Goal: Transaction & Acquisition: Book appointment/travel/reservation

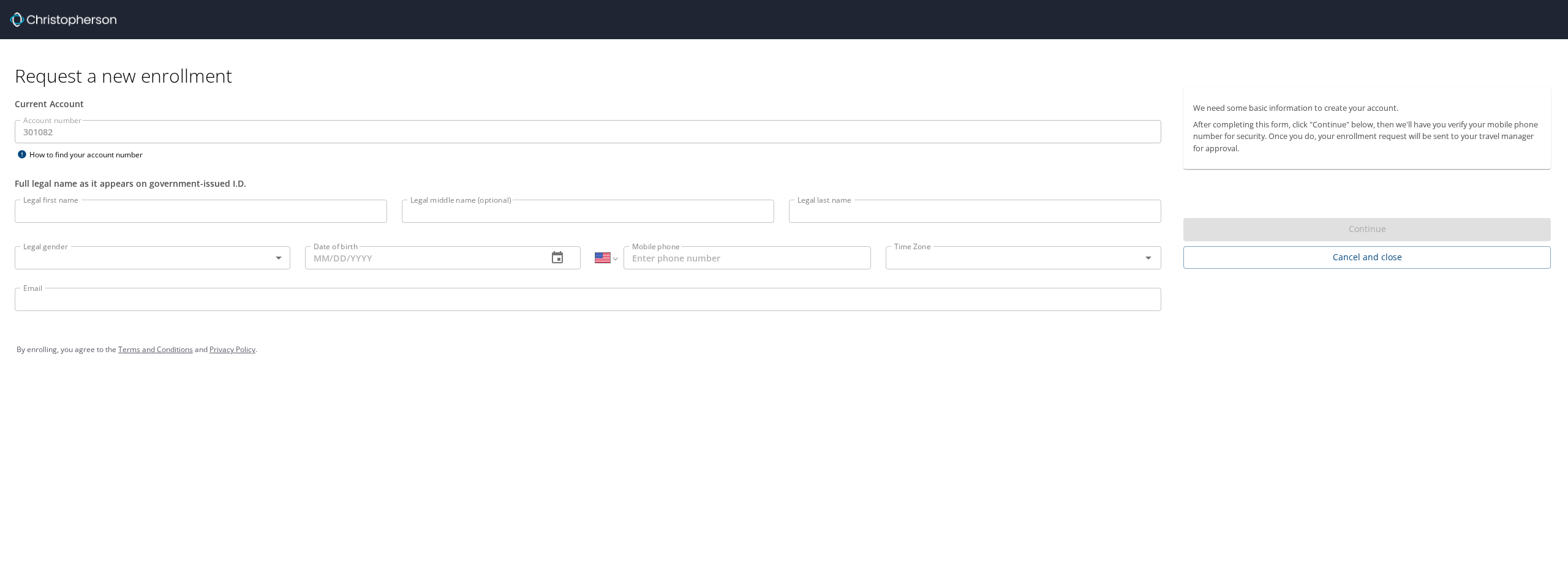
select select "US"
click at [230, 211] on input "Legal first name" at bounding box center [201, 211] width 373 height 23
type input "Md"
type input "Isfakul Anam"
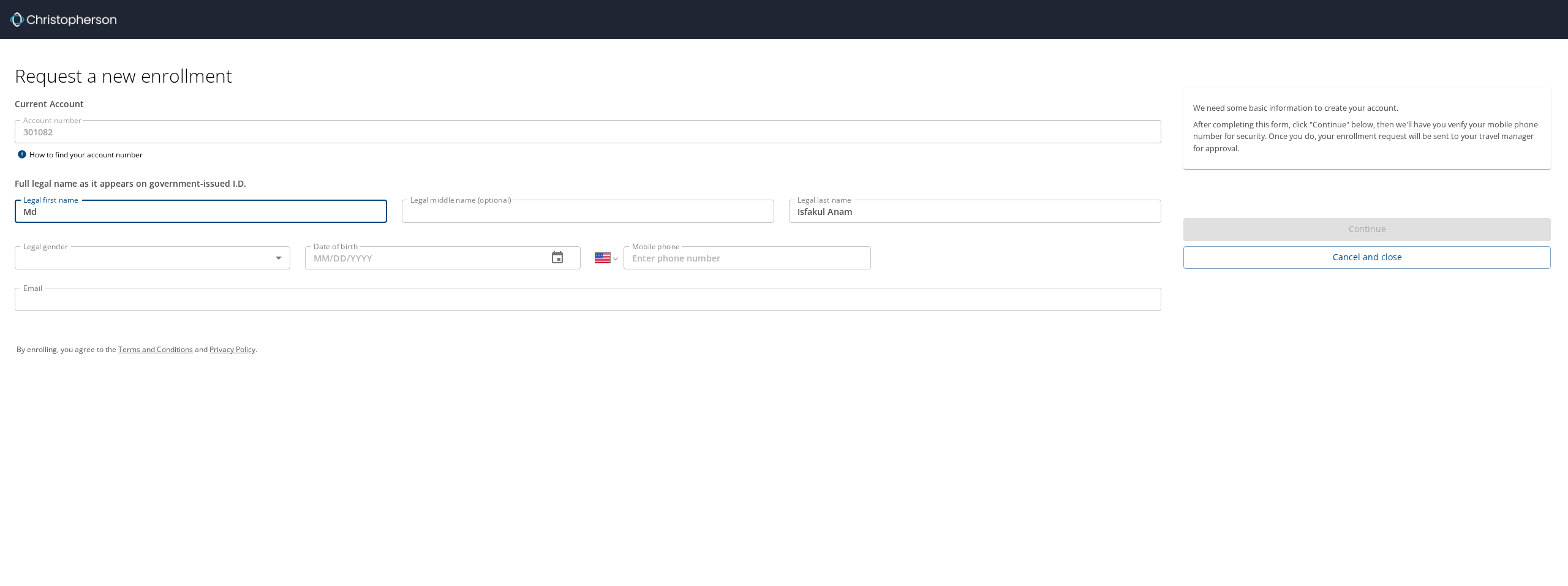
type input "[PHONE_NUMBER]"
click at [183, 258] on body "Request a new enrollment Current Account Account number 301082 Account number H…" at bounding box center [784, 293] width 1568 height 586
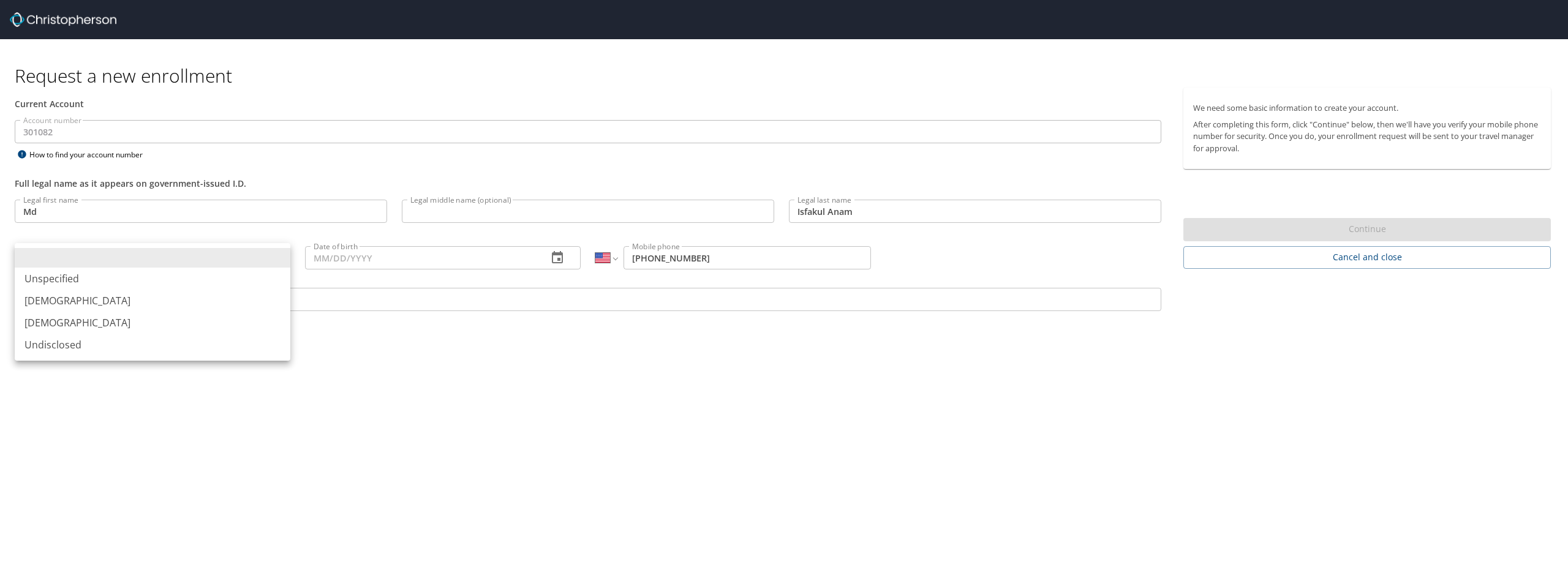
click at [100, 296] on li "Male" at bounding box center [152, 300] width 276 height 22
type input "Male"
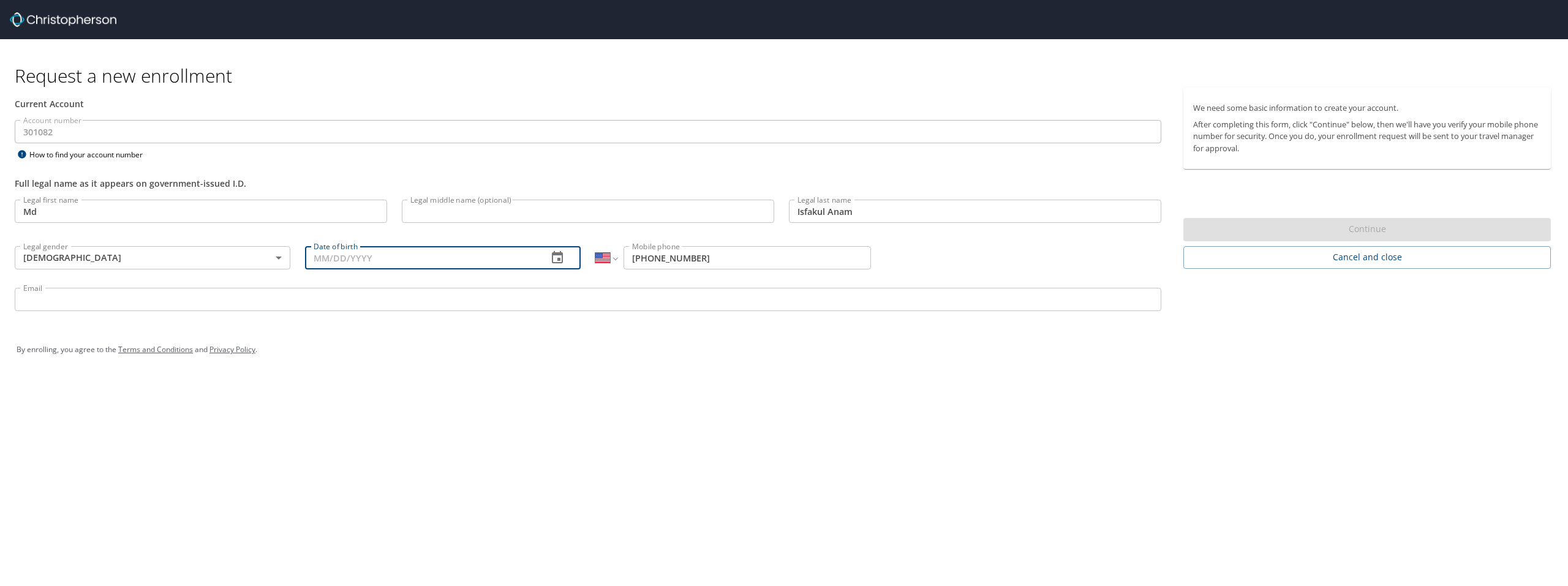
click at [408, 255] on input "Date of birth" at bounding box center [422, 258] width 233 height 23
click at [551, 254] on icon "button" at bounding box center [558, 258] width 15 height 15
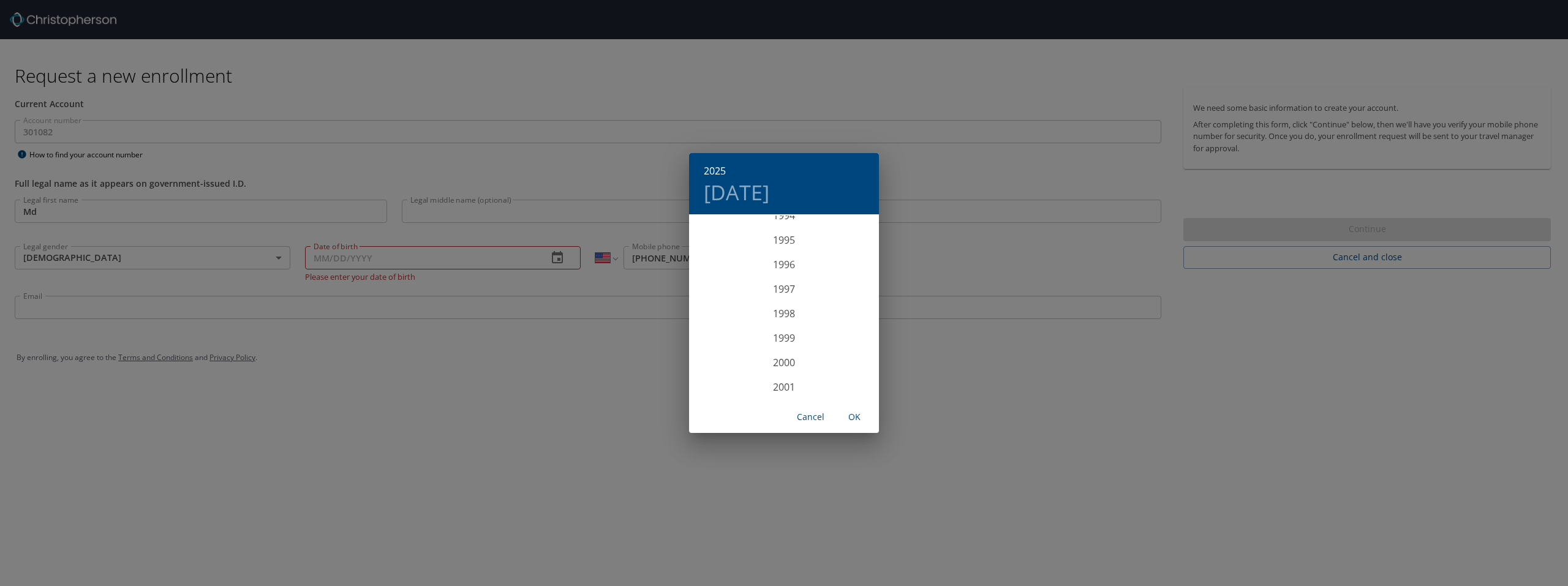
scroll to position [2278, 0]
click at [781, 322] on div "1996" at bounding box center [784, 326] width 190 height 25
click at [770, 196] on h4 "Wed, Aug 28" at bounding box center [736, 192] width 66 height 25
drag, startPoint x: 813, startPoint y: 319, endPoint x: 834, endPoint y: 322, distance: 21.2
click at [813, 319] on p "15" at bounding box center [808, 323] width 8 height 8
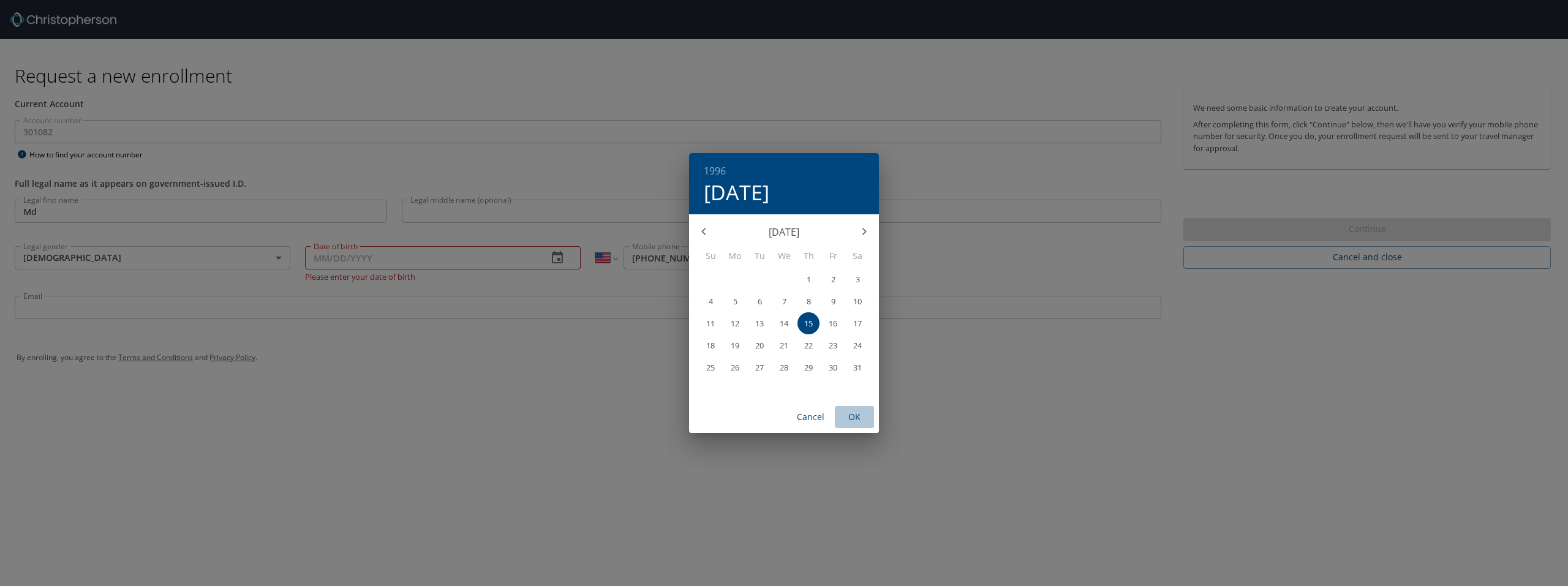
click at [850, 412] on span "OK" at bounding box center [855, 417] width 29 height 16
type input "08/15/1996"
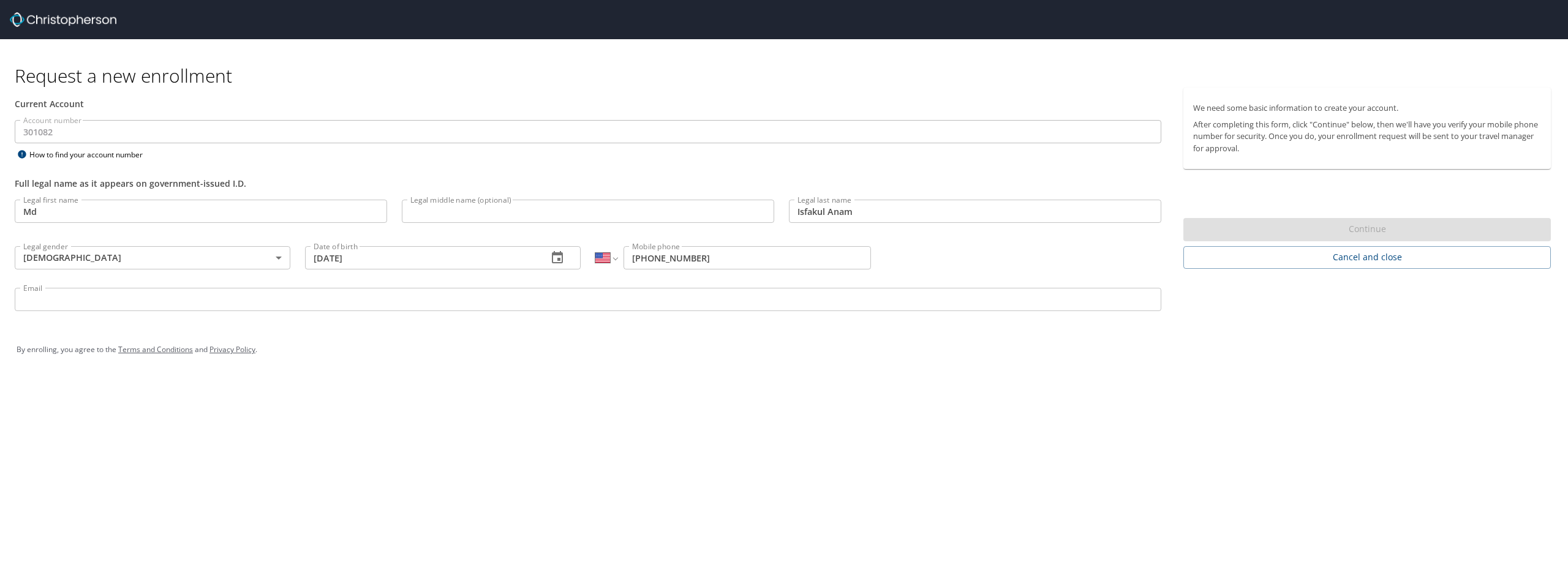
click at [534, 403] on div "Request a new enrollment Current Account Account number 301082 Account number H…" at bounding box center [784, 293] width 1568 height 586
click at [202, 299] on input "Email" at bounding box center [588, 300] width 1146 height 23
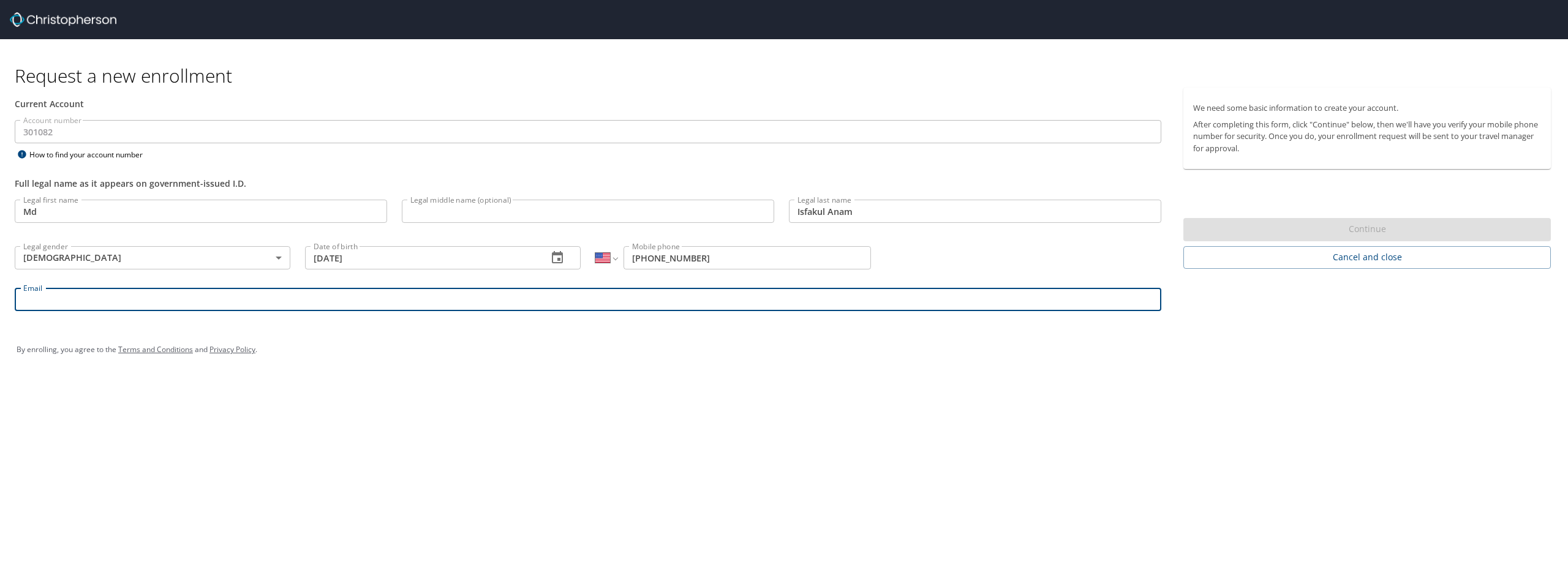
type input "isfakum@clarkson.edu"
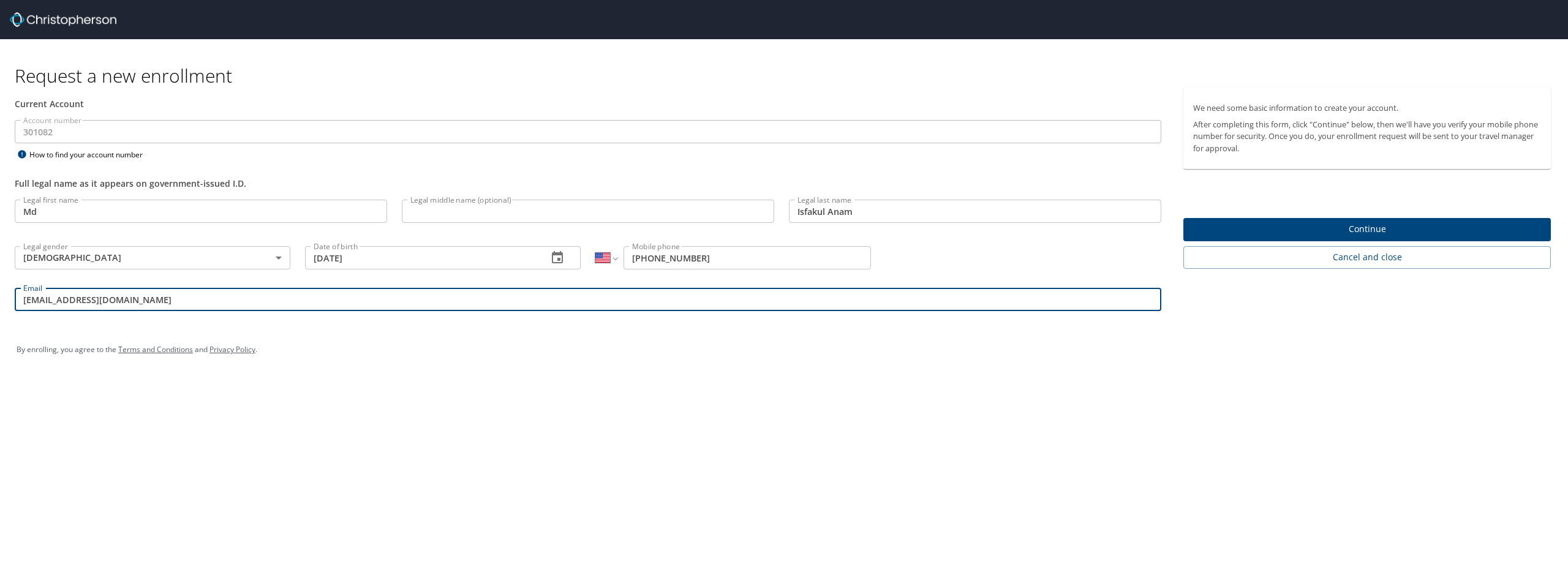
click at [427, 394] on div "Request a new enrollment Current Account Account number 301082 Account number H…" at bounding box center [784, 293] width 1568 height 586
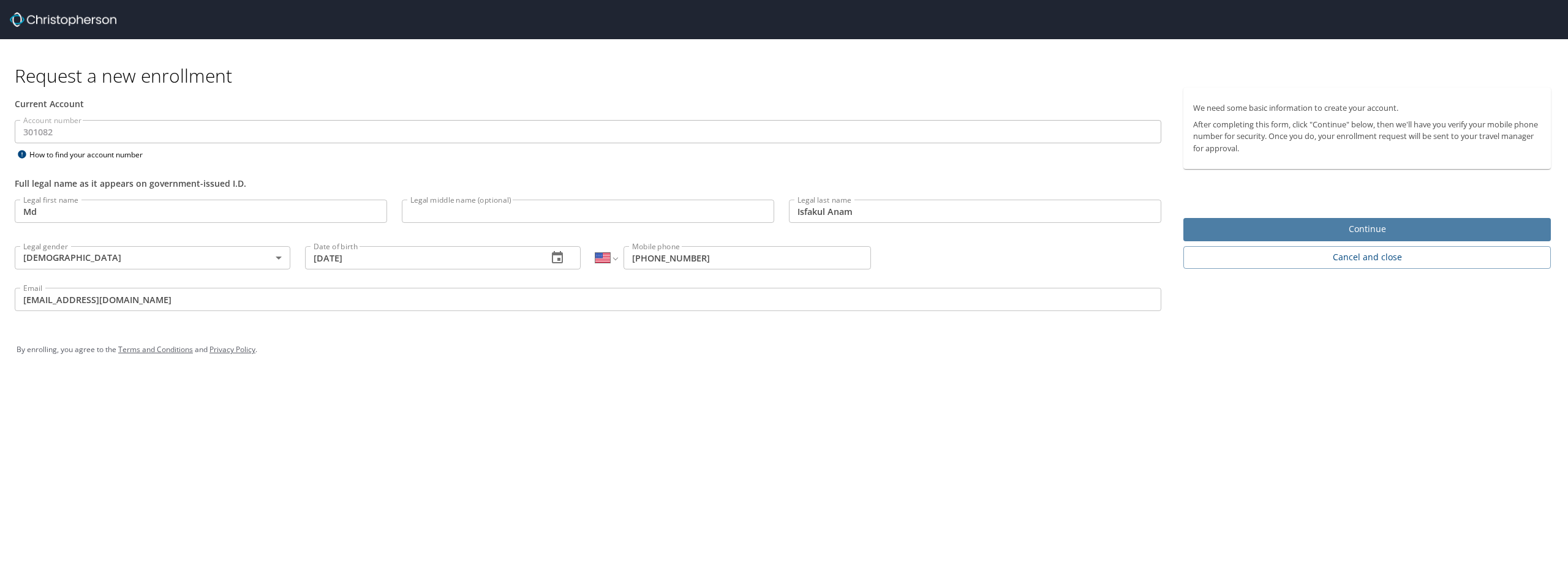
click at [1358, 228] on span "Continue" at bounding box center [1367, 229] width 348 height 16
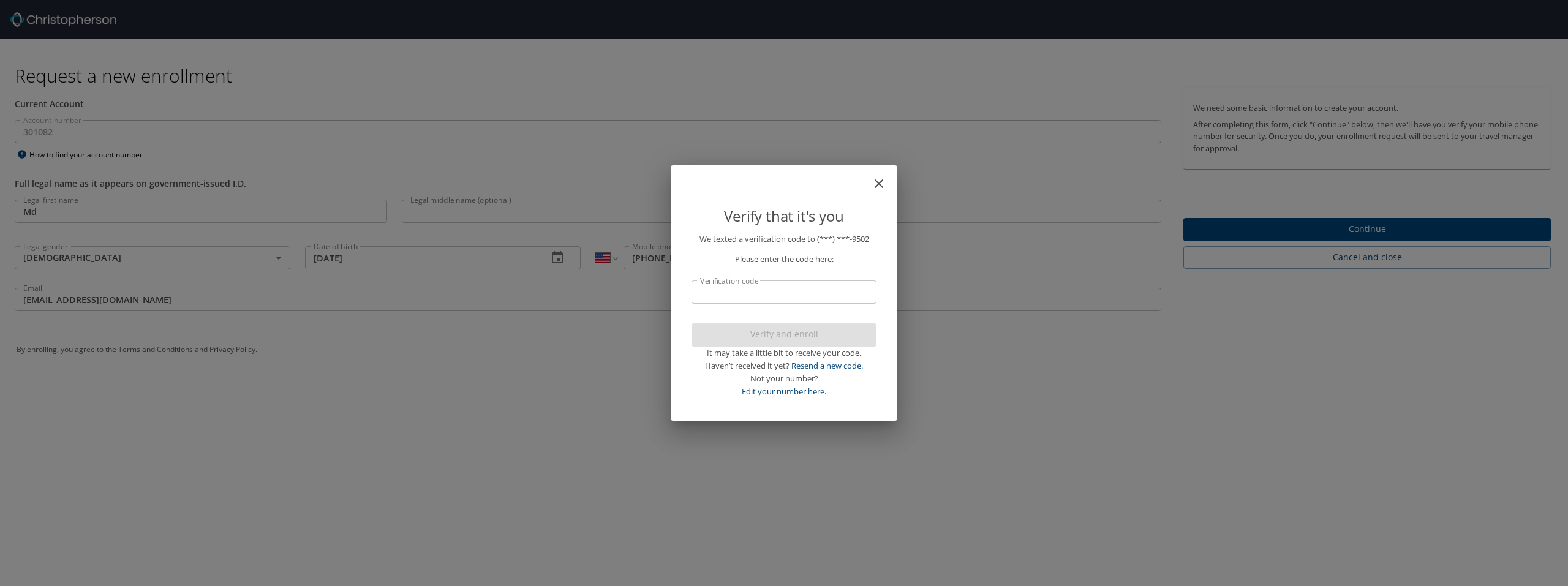
click at [765, 289] on input "Verification code" at bounding box center [784, 292] width 185 height 23
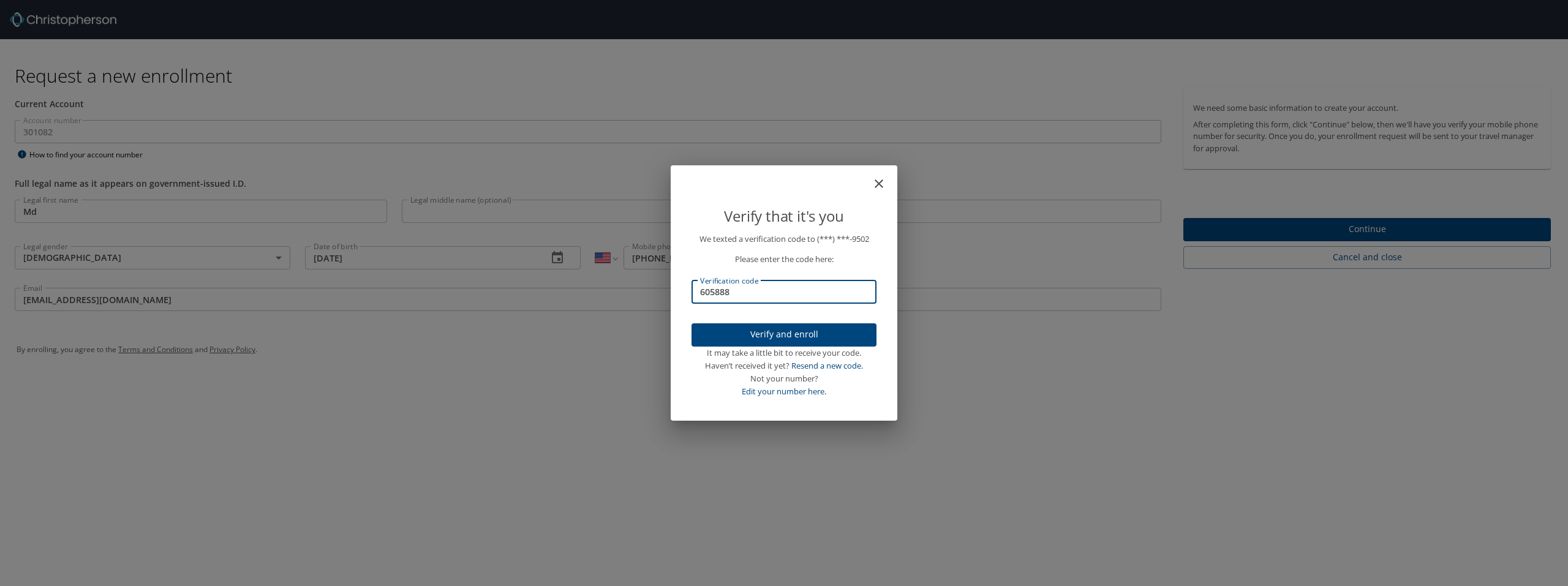
type input "605888"
click at [824, 336] on span "Verify and enroll" at bounding box center [784, 334] width 165 height 16
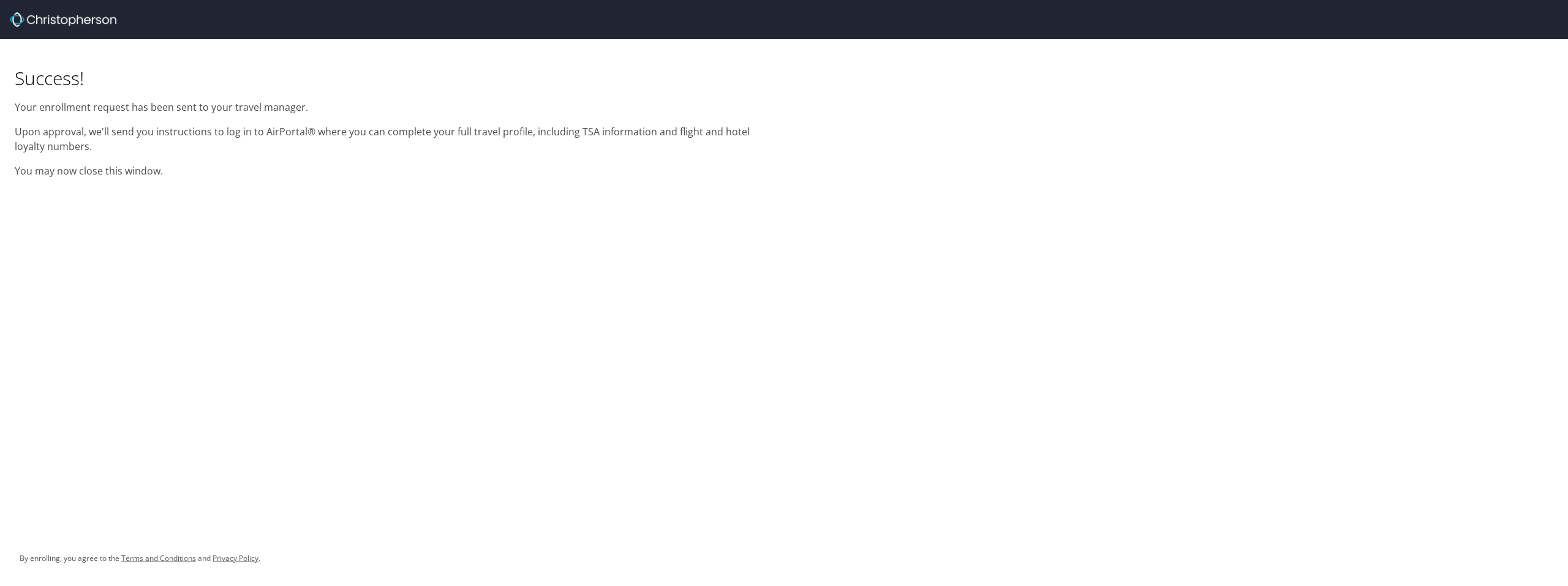
click at [514, 297] on div "Success! Your enrollment request has been sent to your travel manager. Upon app…" at bounding box center [784, 293] width 1568 height 586
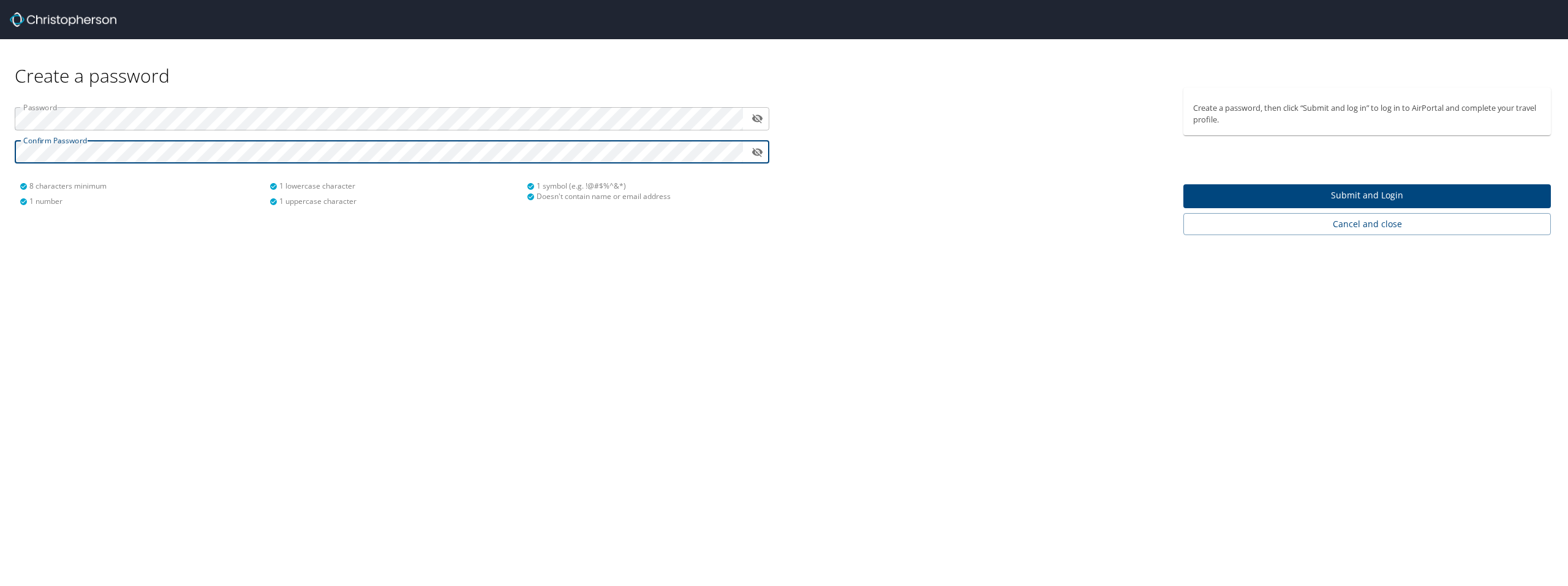
click at [1067, 369] on div "Create a password Password ​ Confirm Password ​ 8 characters minimum 1 number 1…" at bounding box center [784, 293] width 1568 height 586
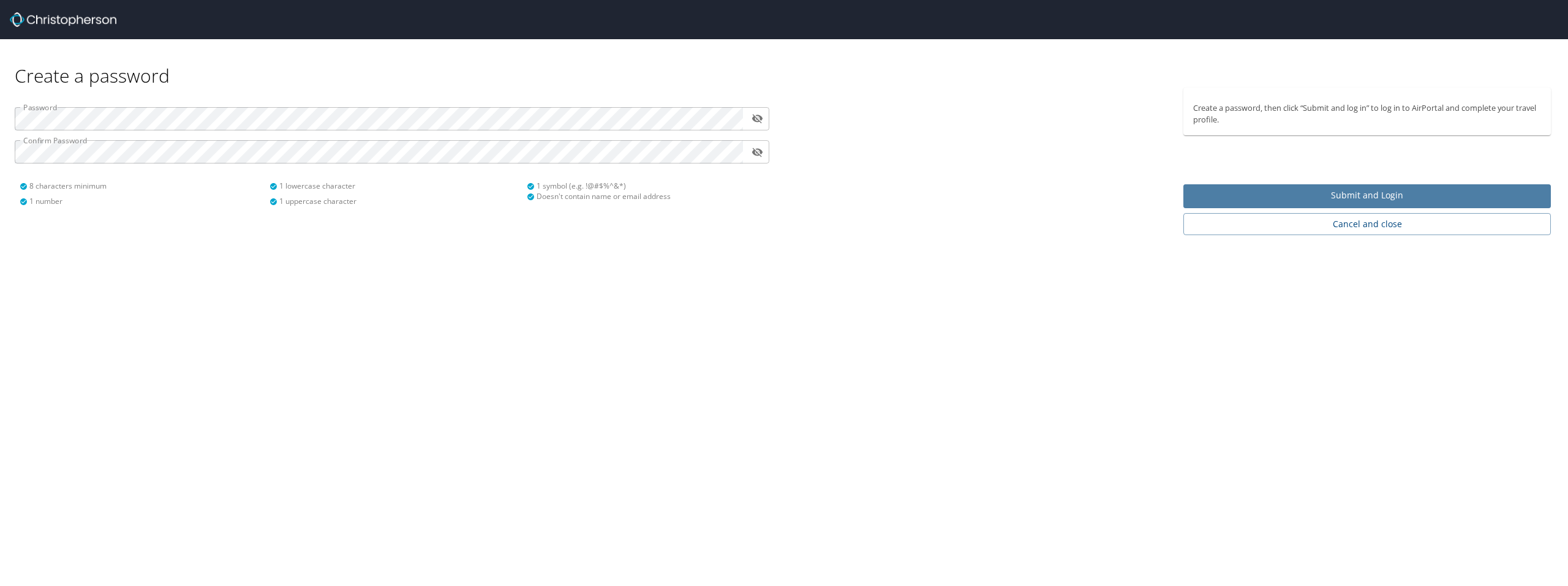
click at [1300, 198] on span "Submit and Login" at bounding box center [1367, 196] width 348 height 16
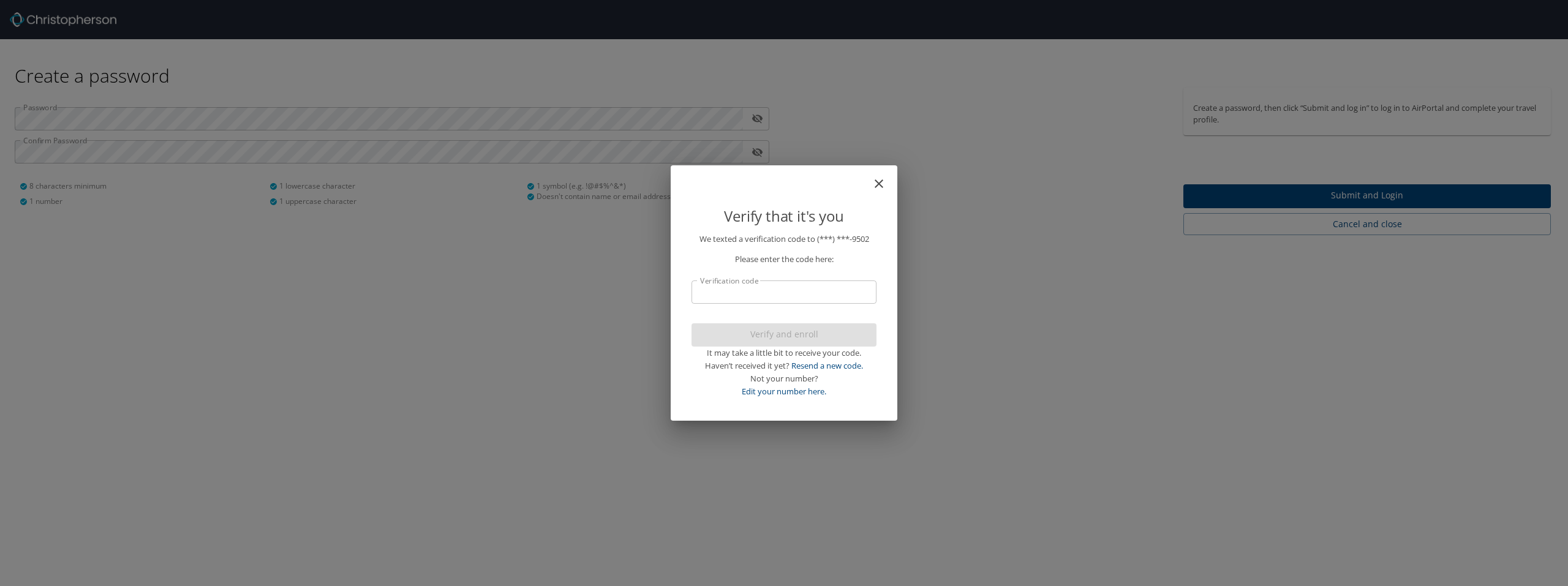
click at [780, 295] on input "Verification code" at bounding box center [784, 292] width 185 height 23
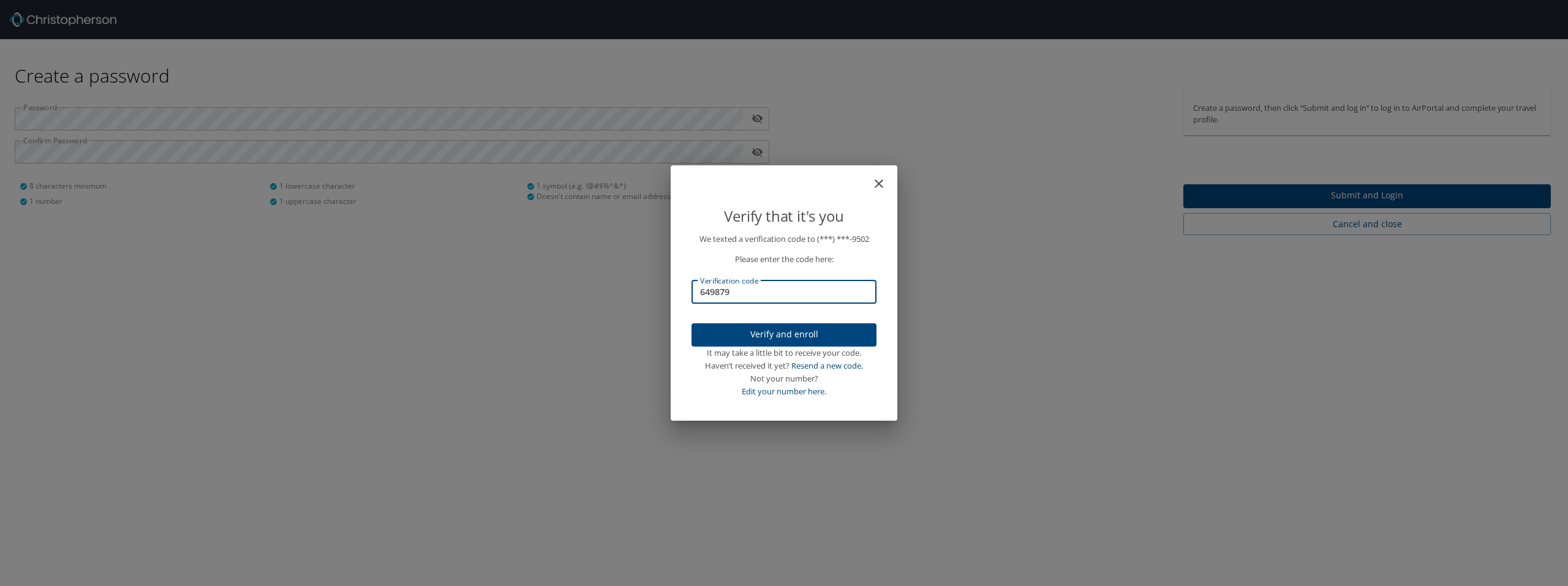
type input "649879"
click at [801, 331] on span "Verify and enroll" at bounding box center [784, 334] width 165 height 16
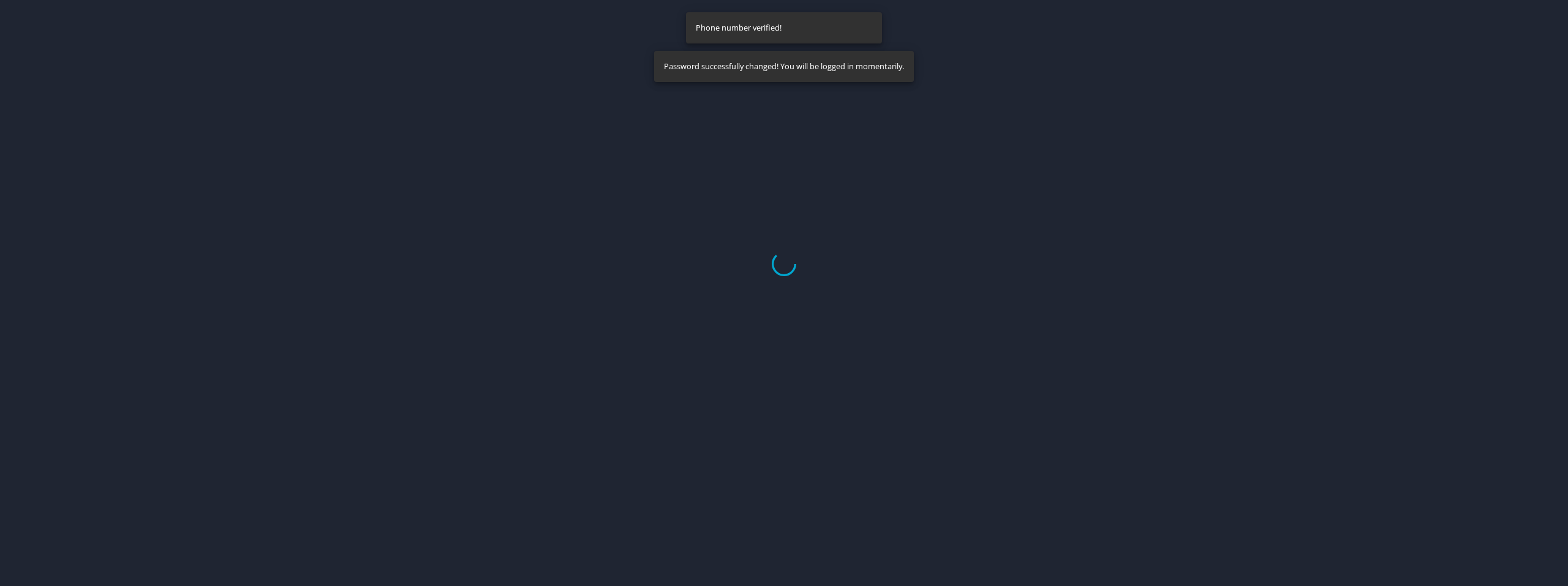
select select "US"
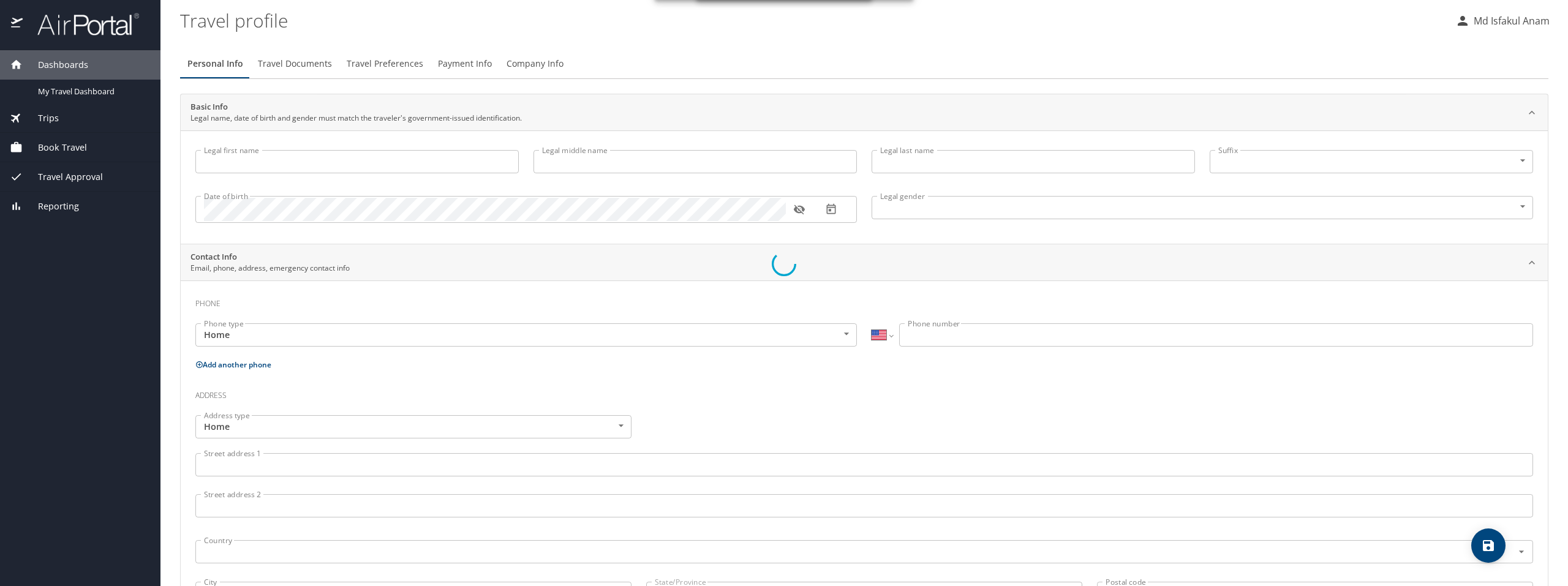
type input "Md"
type input "Isfakul Anam"
type input "Male"
select select "US"
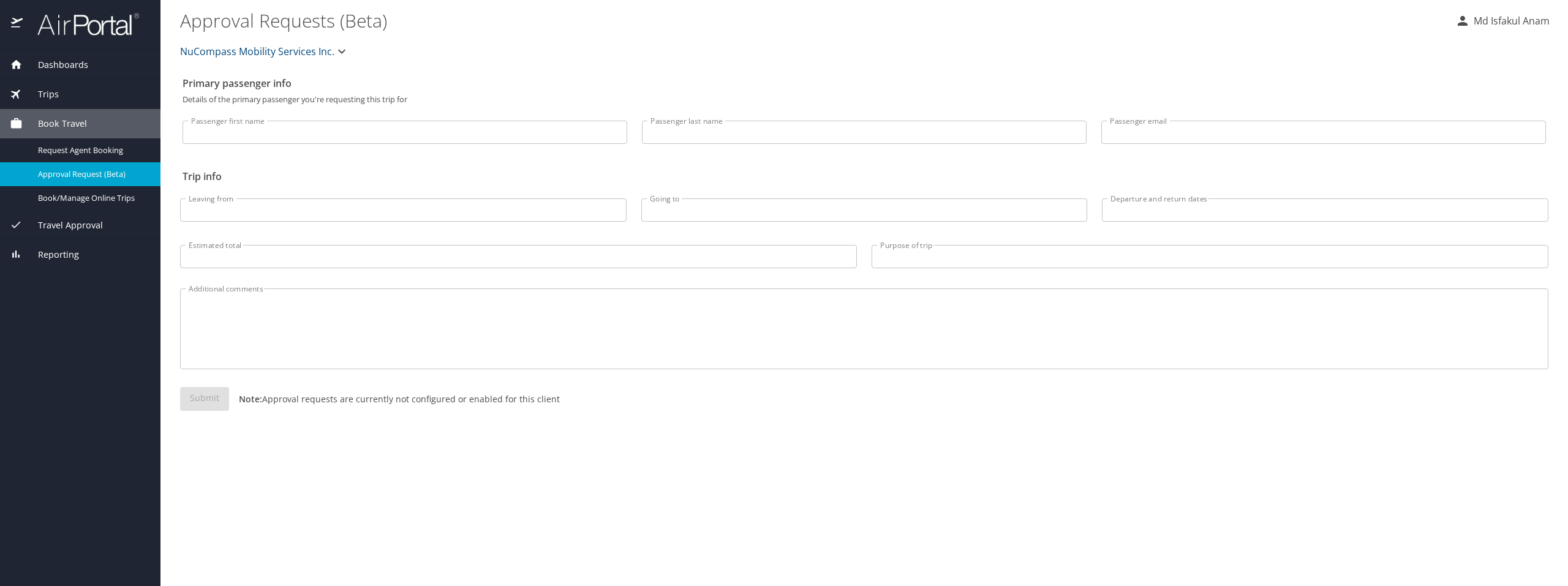
click at [249, 135] on input "Passenger first name" at bounding box center [404, 132] width 445 height 23
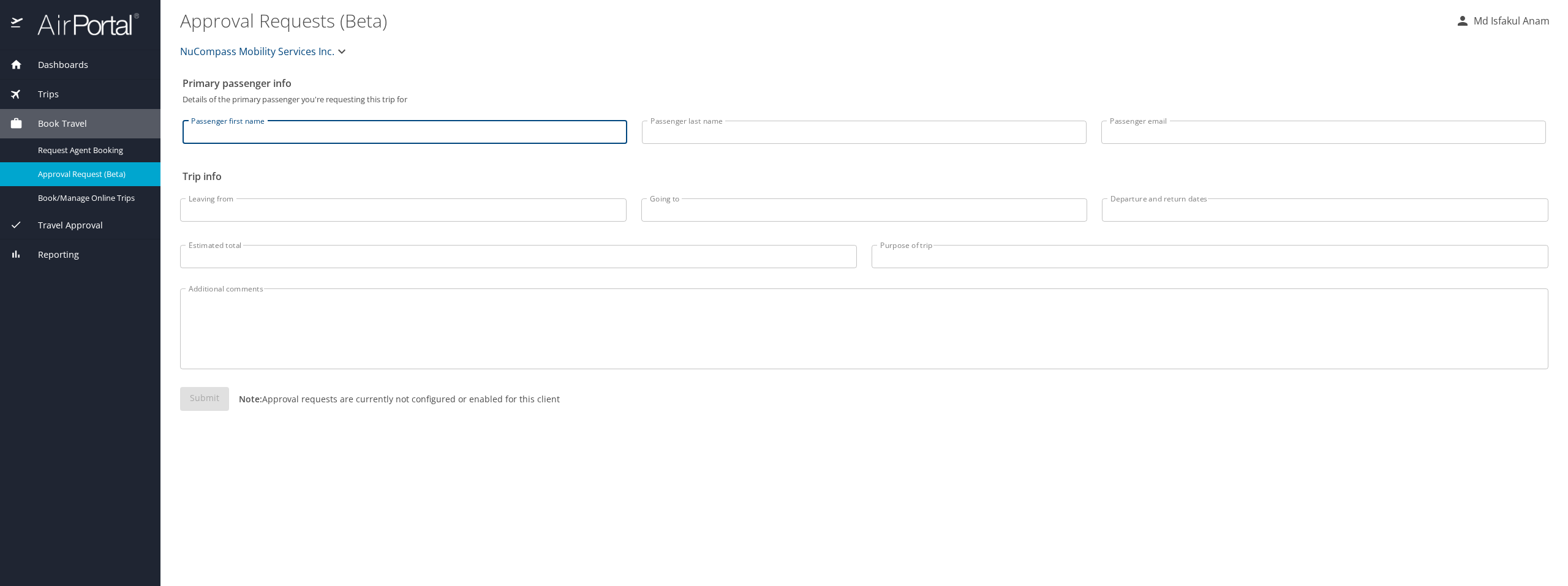
type input "Md"
type input "Isfakul Anam"
type input "[EMAIL_ADDRESS][DOMAIN_NAME]"
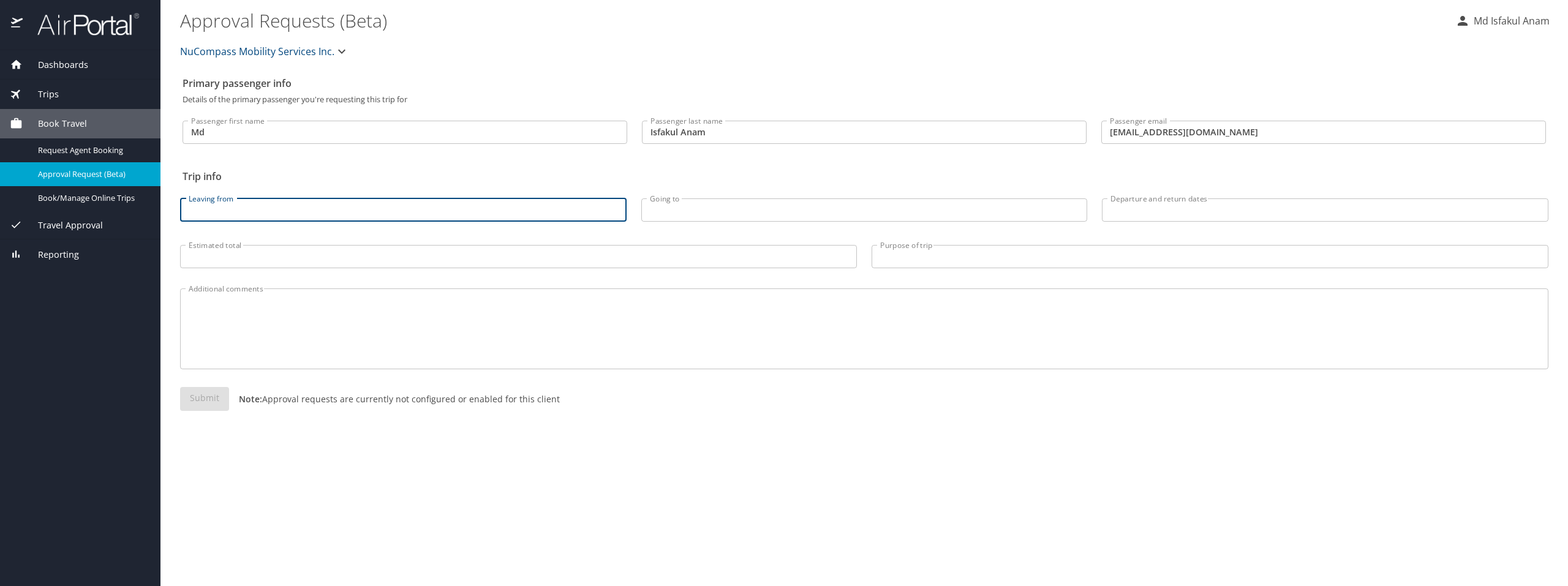
click at [260, 210] on input "Leaving from" at bounding box center [403, 210] width 446 height 23
type input "Albany, NY"
click at [810, 211] on input "Going to" at bounding box center [864, 210] width 446 height 23
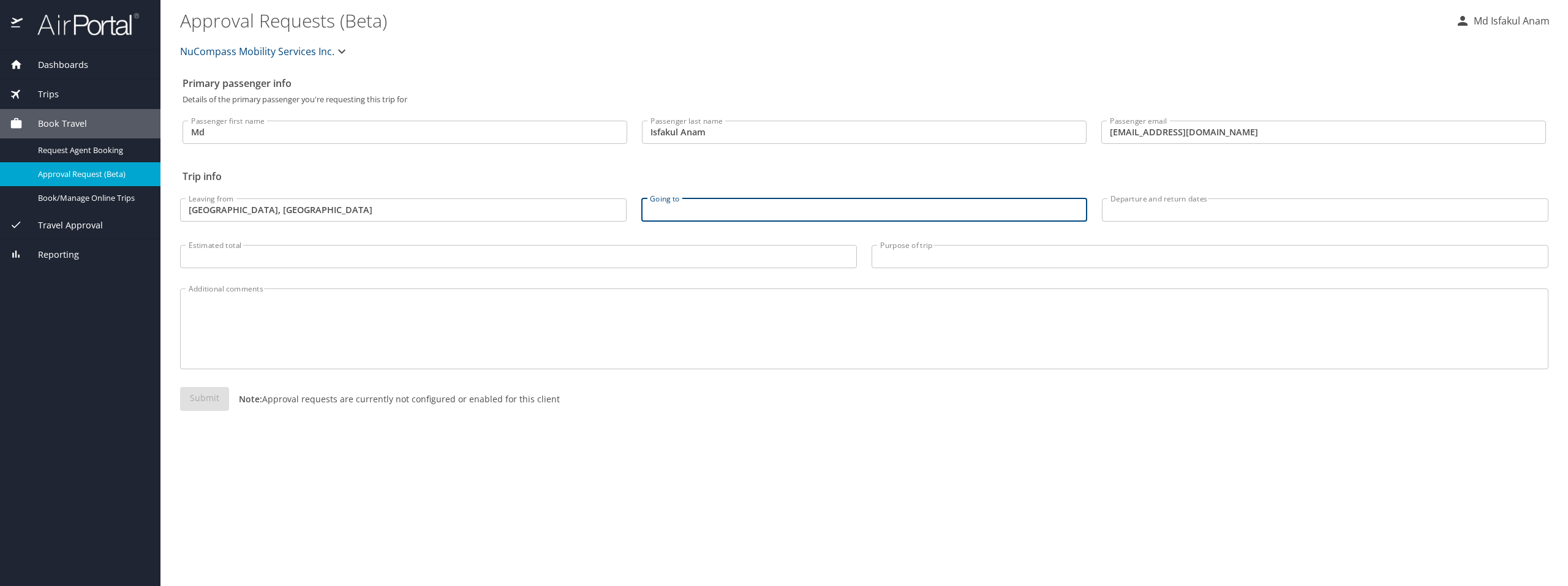
click at [438, 258] on input "Estimated total" at bounding box center [518, 256] width 677 height 23
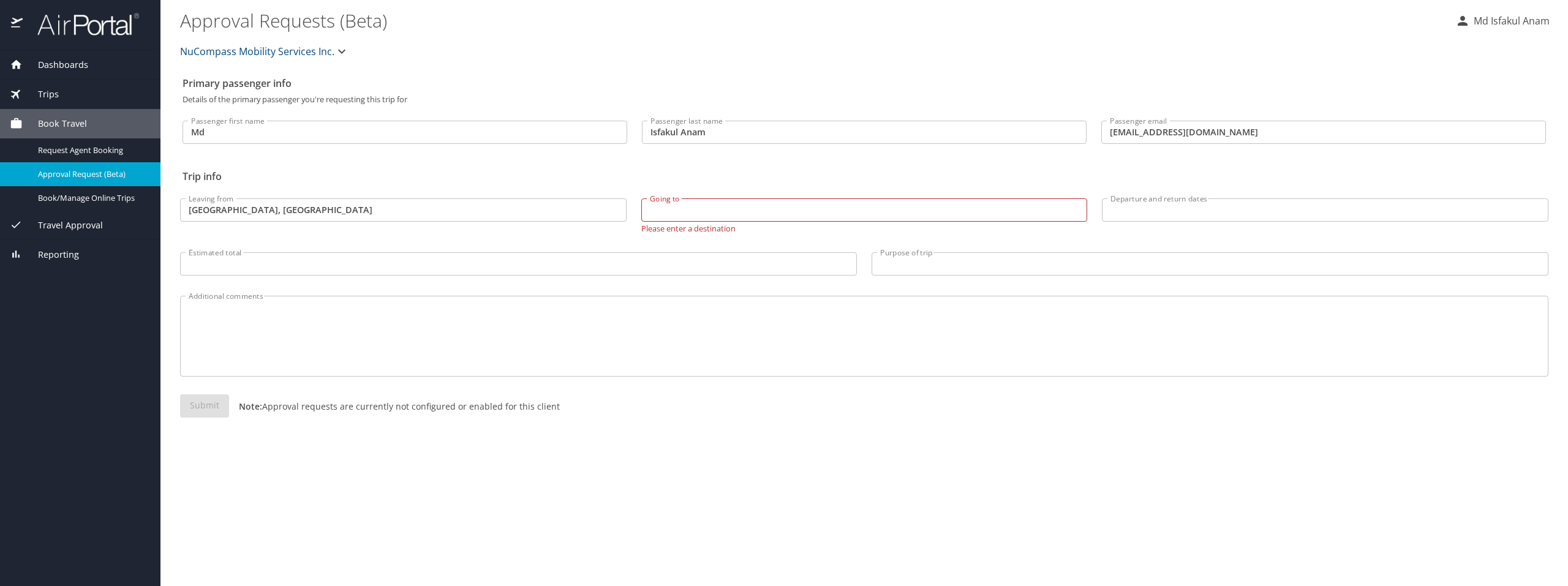
click at [339, 44] on icon "button" at bounding box center [341, 52] width 15 height 15
click at [339, 44] on div at bounding box center [784, 293] width 1568 height 586
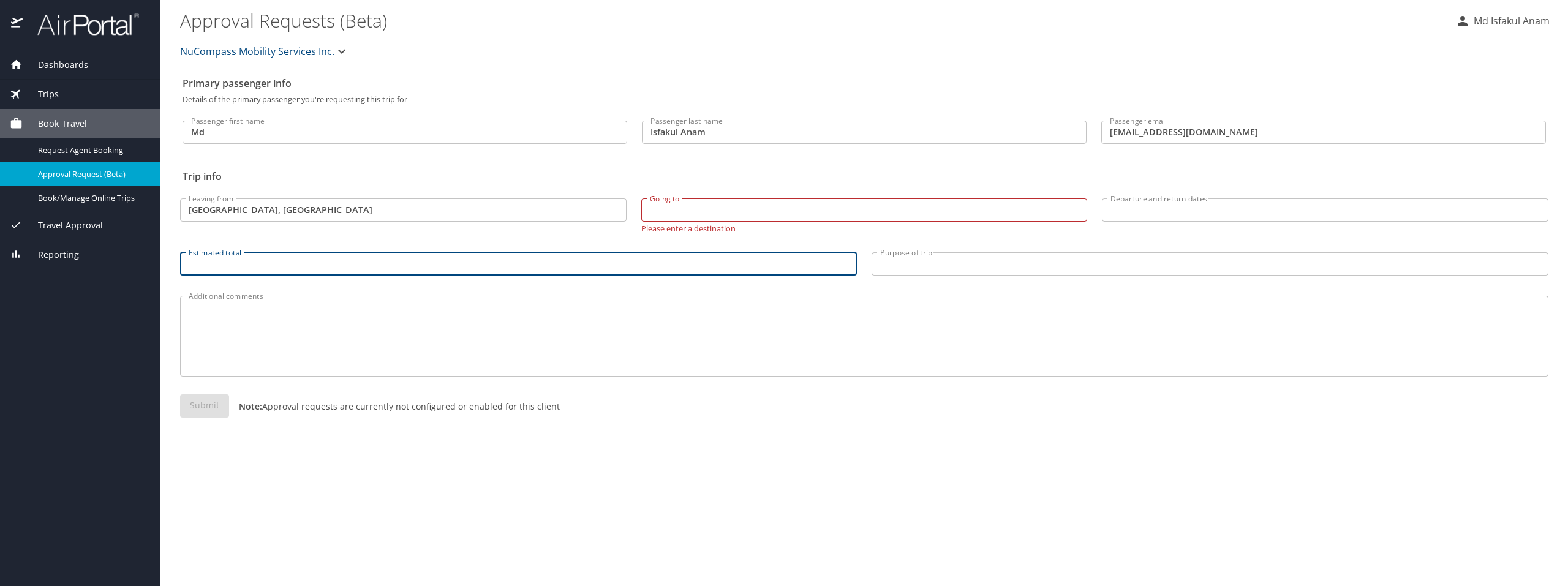
click at [354, 259] on input "Estimated total" at bounding box center [518, 264] width 677 height 23
click at [1022, 272] on input "Purpose of trip" at bounding box center [1209, 264] width 677 height 23
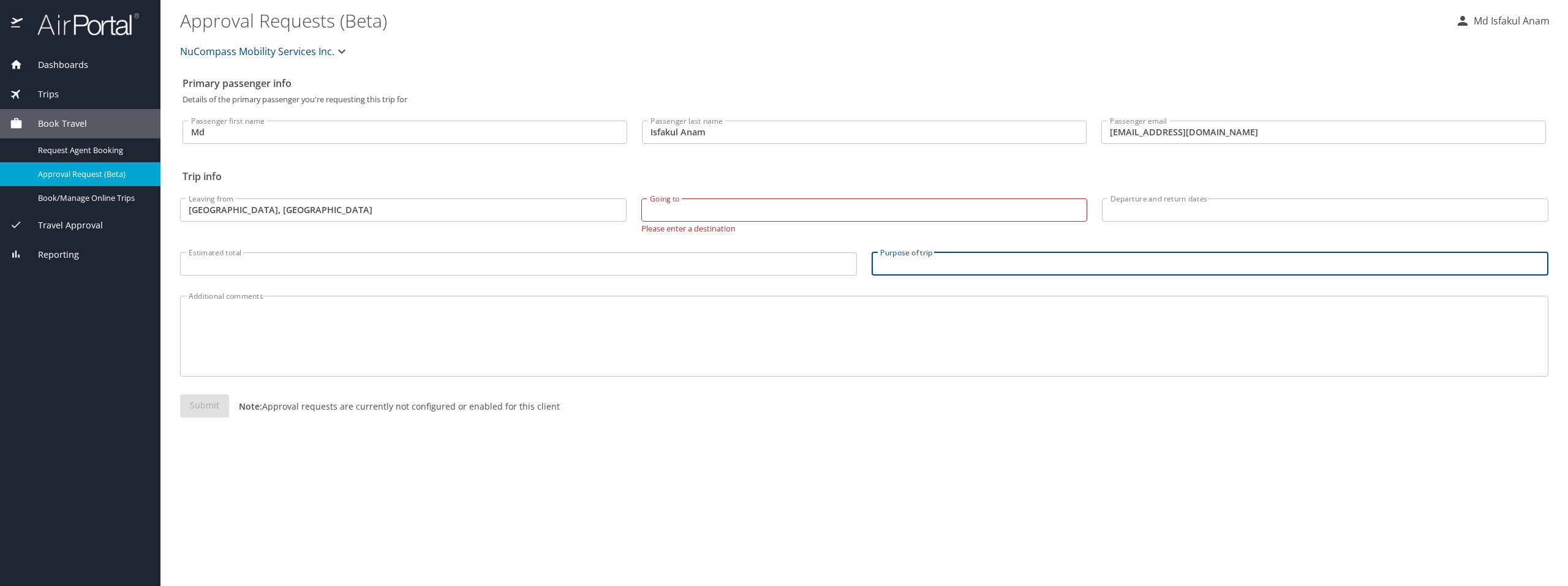
click at [35, 88] on span "Trips" at bounding box center [41, 94] width 36 height 13
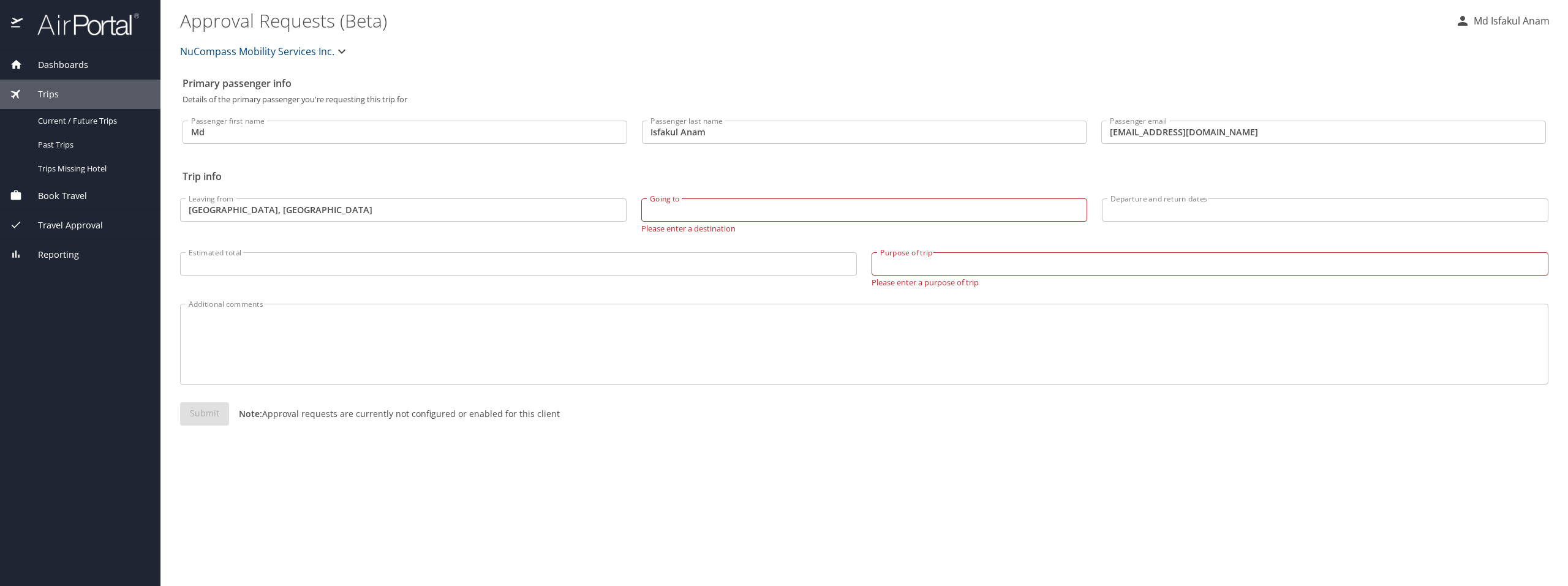
click at [68, 63] on span "Dashboards" at bounding box center [56, 65] width 66 height 13
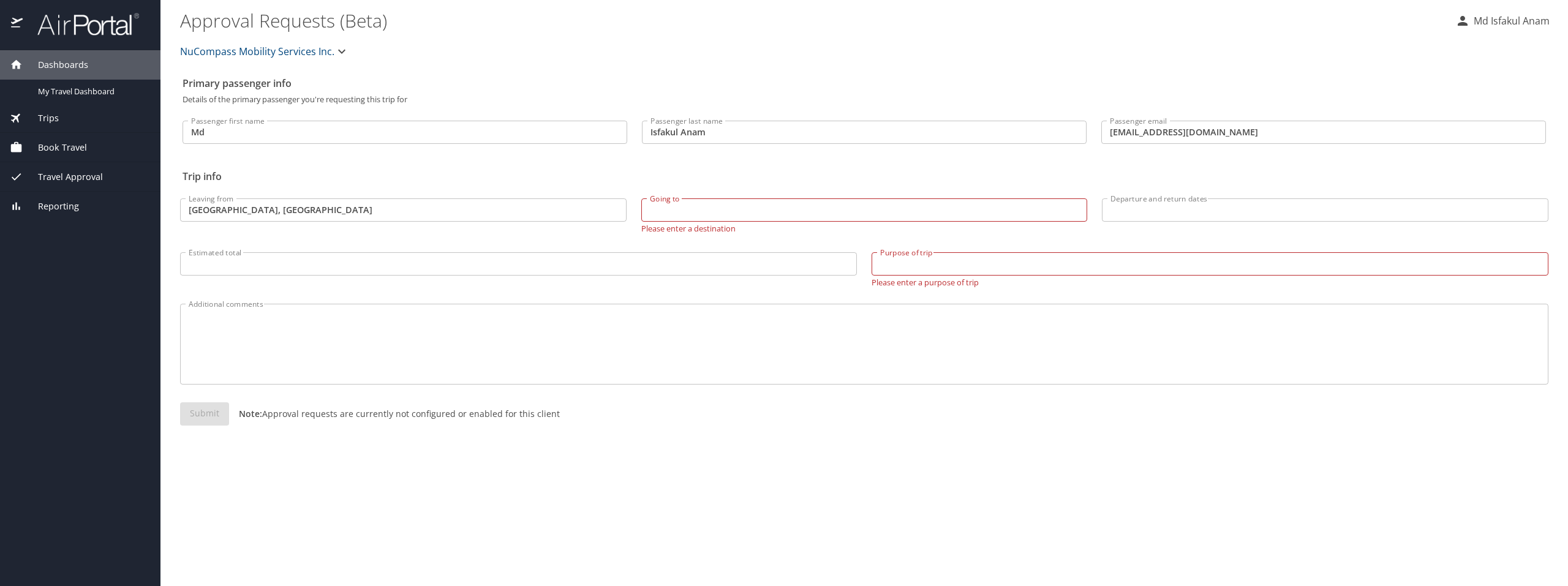
click at [43, 148] on span "Book Travel" at bounding box center [55, 147] width 65 height 13
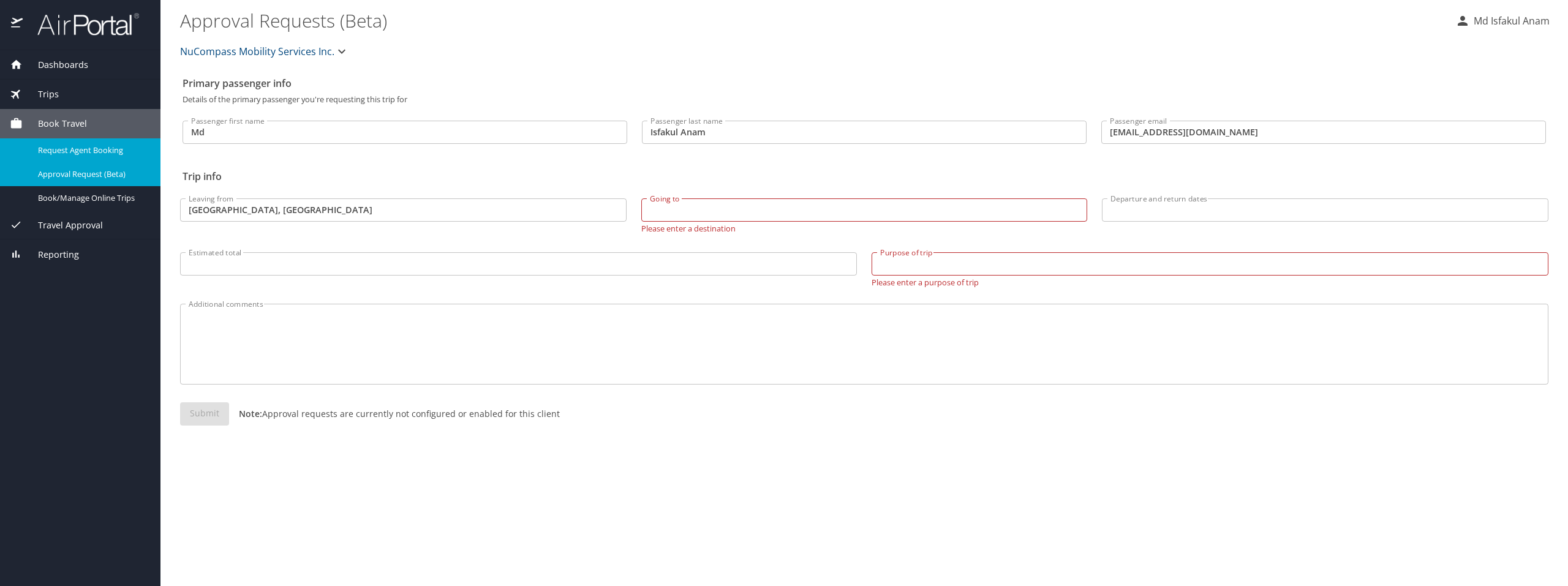
click at [65, 151] on span "Request Agent Booking" at bounding box center [92, 151] width 108 height 11
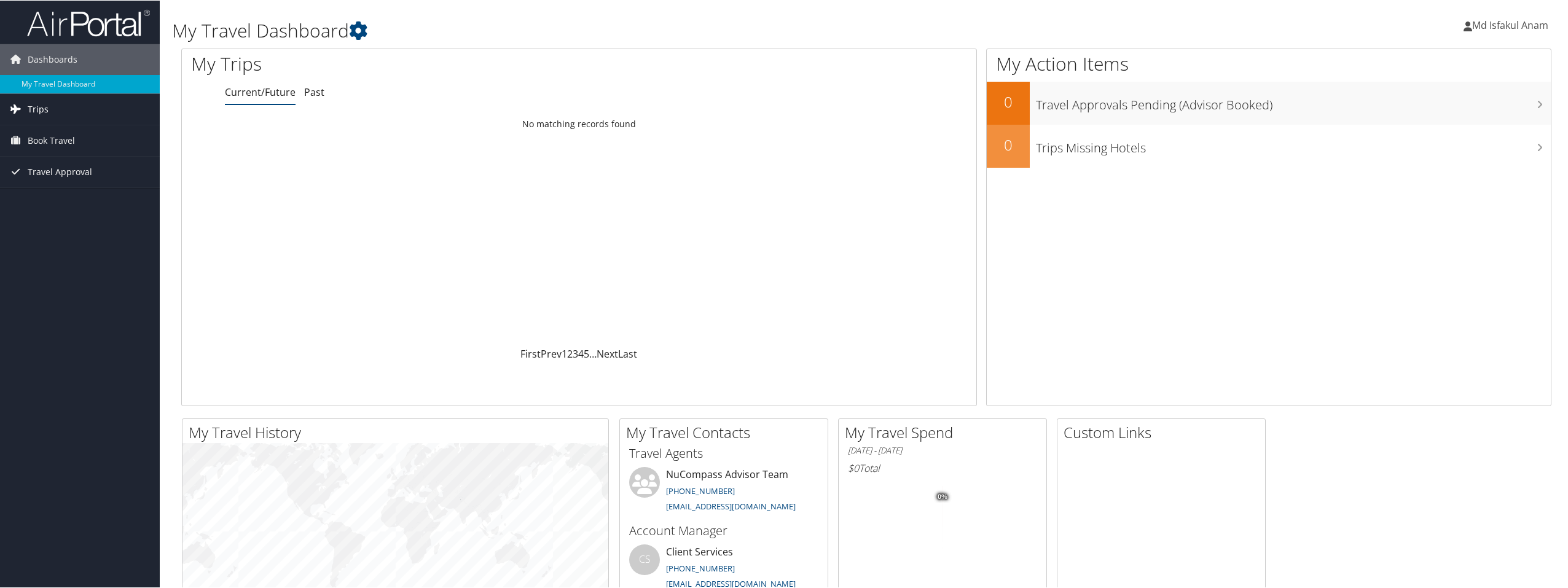
click at [46, 108] on span "Trips" at bounding box center [38, 108] width 21 height 30
click at [57, 129] on link "Current/Future Trips" at bounding box center [80, 133] width 159 height 18
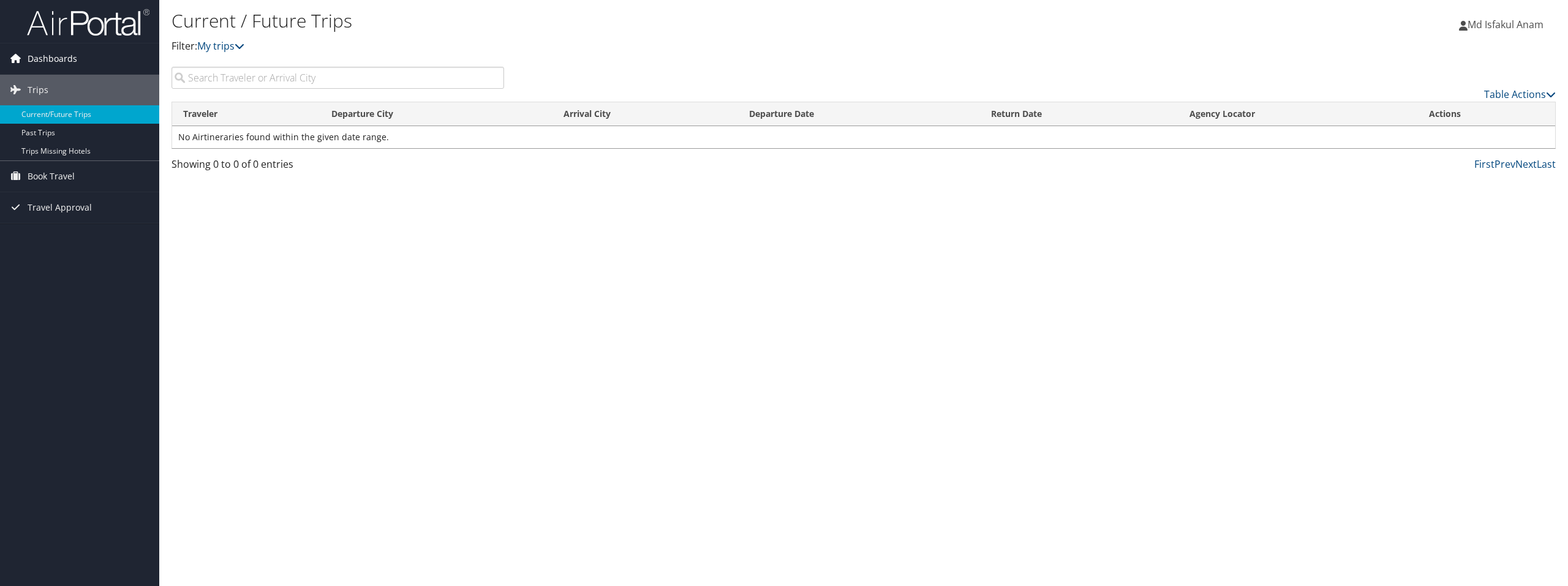
click at [68, 56] on span "Dashboards" at bounding box center [52, 58] width 50 height 30
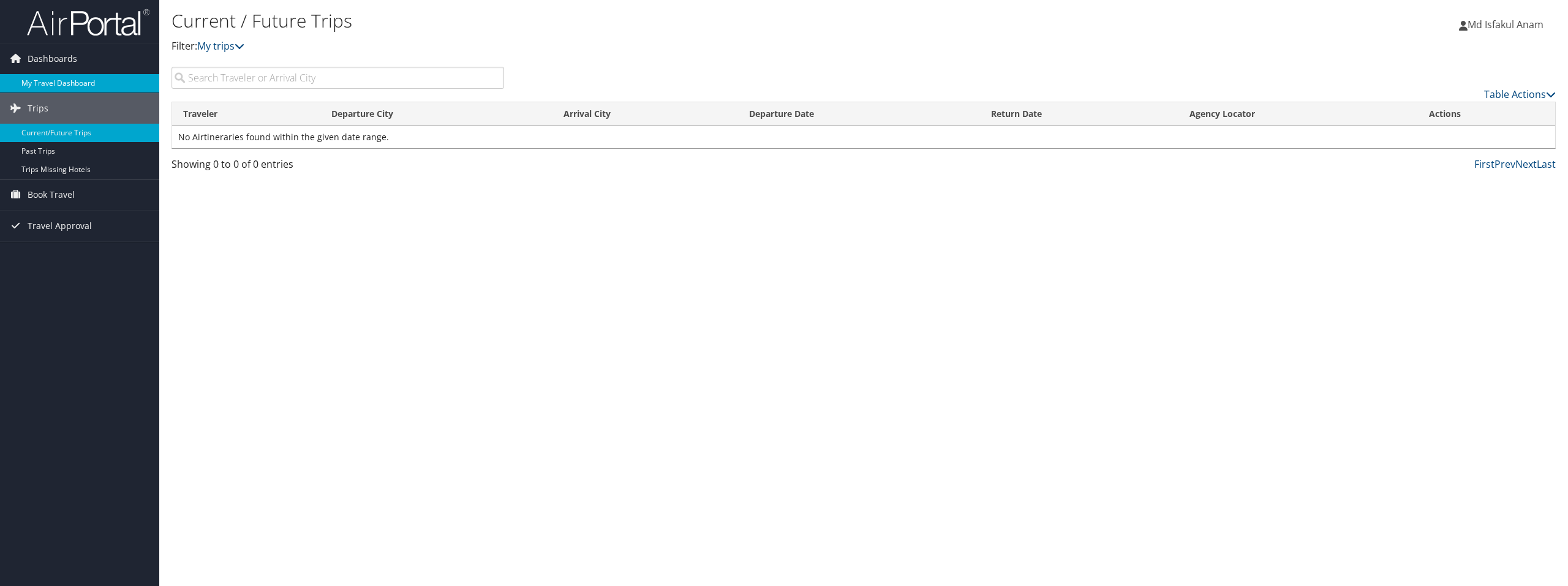
click at [68, 79] on link "My Travel Dashboard" at bounding box center [79, 83] width 159 height 18
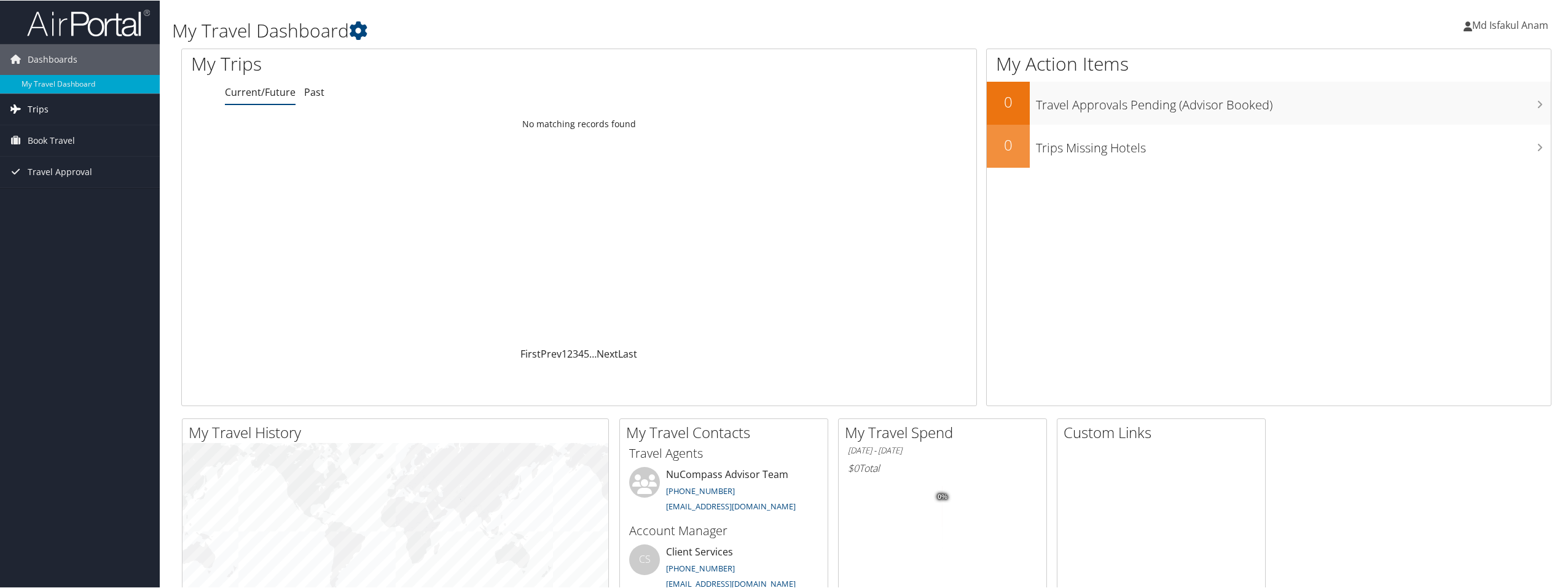
click at [34, 108] on span "Trips" at bounding box center [38, 108] width 21 height 30
click at [42, 134] on link "Current/Future Trips" at bounding box center [80, 133] width 159 height 18
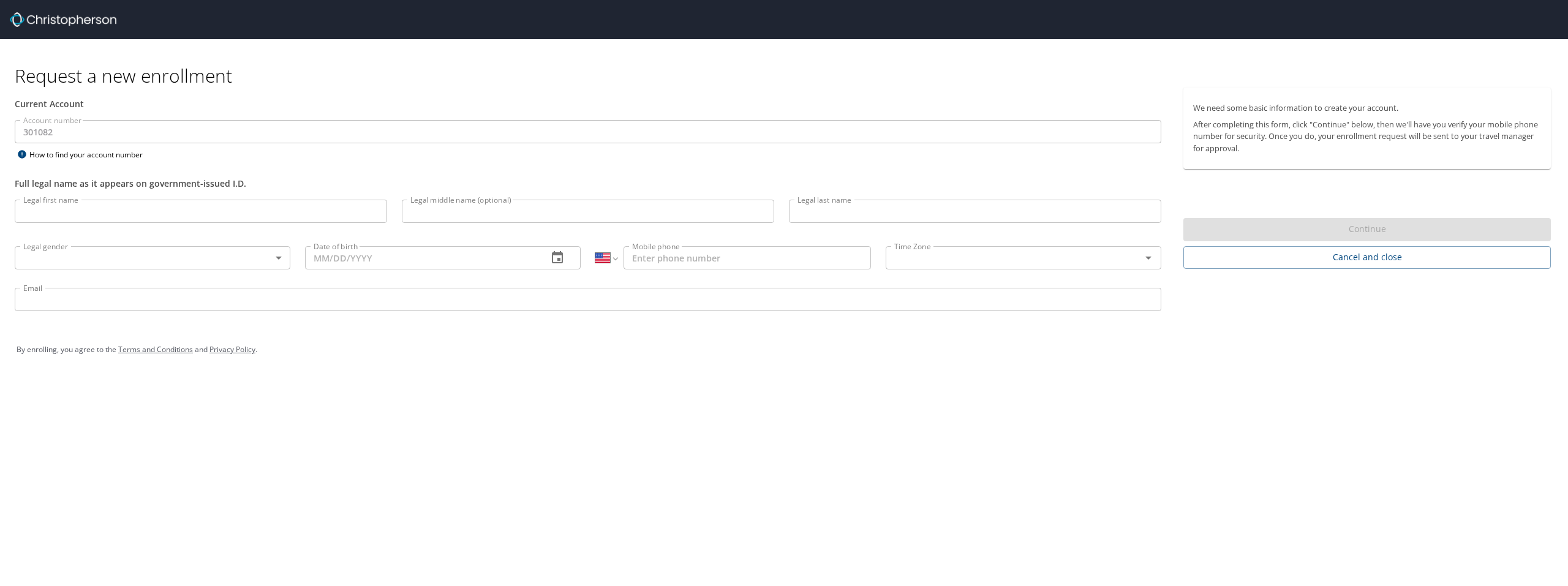
select select "US"
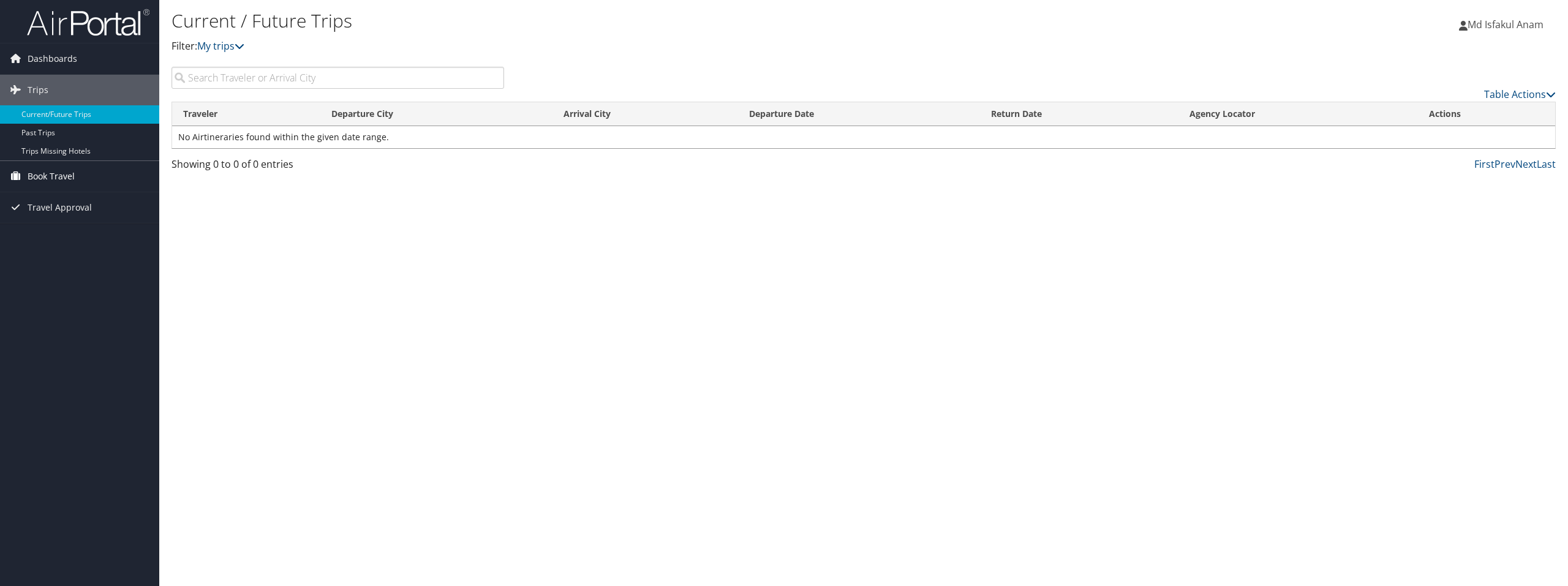
click at [60, 175] on span "Book Travel" at bounding box center [52, 176] width 47 height 30
click at [82, 240] on link "Book/Manage Online Trips" at bounding box center [79, 237] width 159 height 18
